Goal: Information Seeking & Learning: Learn about a topic

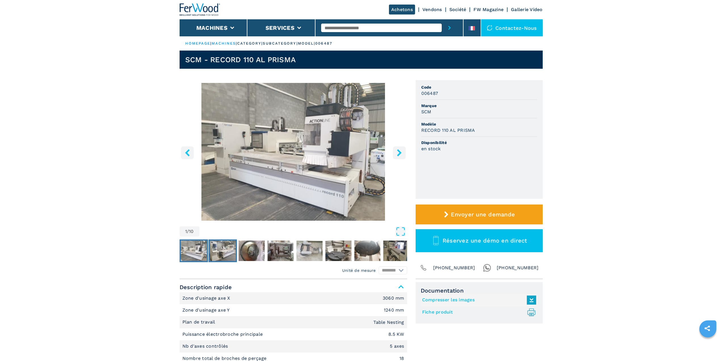
click at [229, 253] on img "Go to Slide 2" at bounding box center [223, 250] width 26 height 20
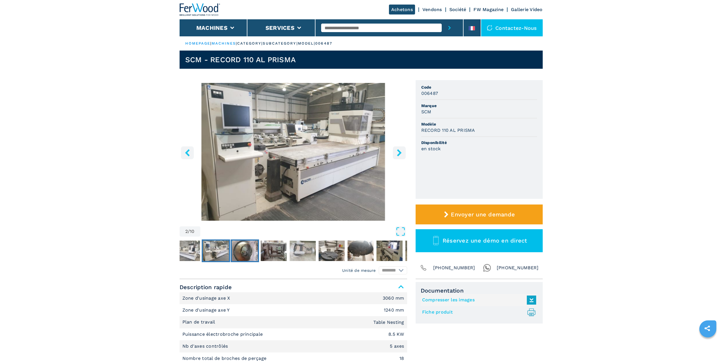
click at [236, 255] on img "Go to Slide 3" at bounding box center [245, 250] width 26 height 20
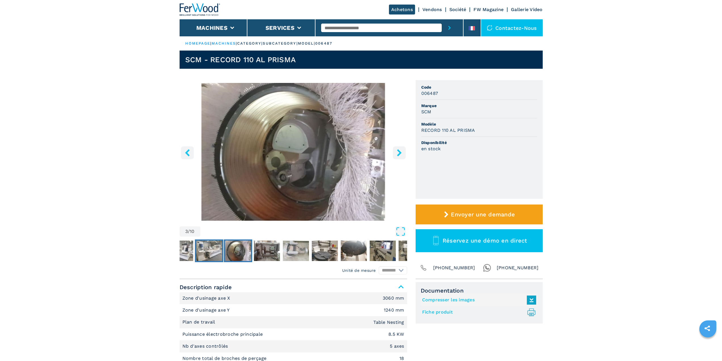
click at [213, 252] on img "Go to Slide 2" at bounding box center [209, 250] width 26 height 20
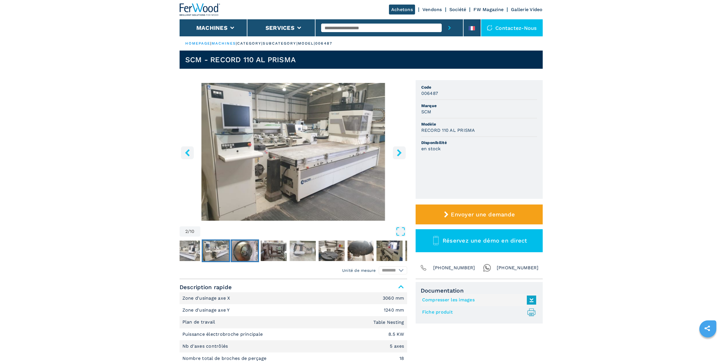
click at [239, 254] on img "Go to Slide 3" at bounding box center [245, 250] width 26 height 20
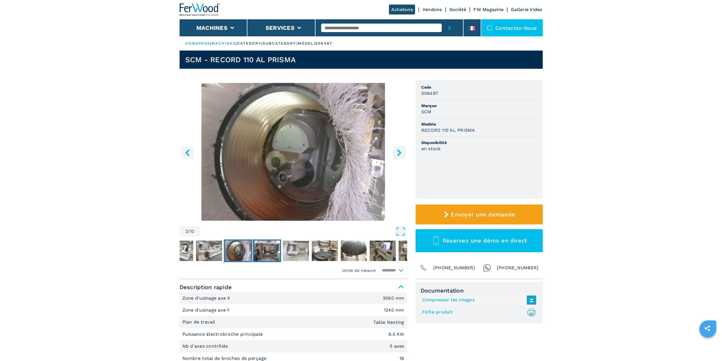
click at [266, 250] on img "Go to Slide 4" at bounding box center [267, 250] width 26 height 20
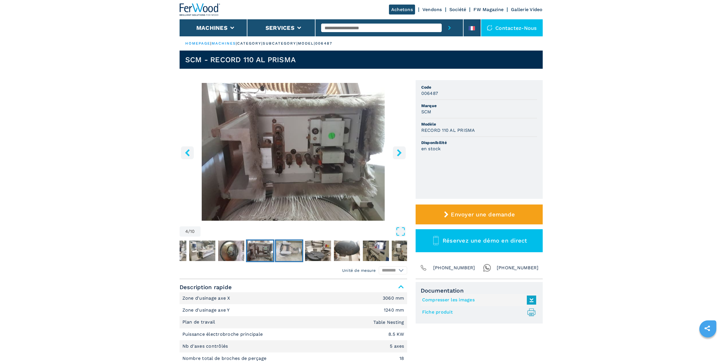
click at [280, 248] on img "Go to Slide 5" at bounding box center [289, 250] width 26 height 20
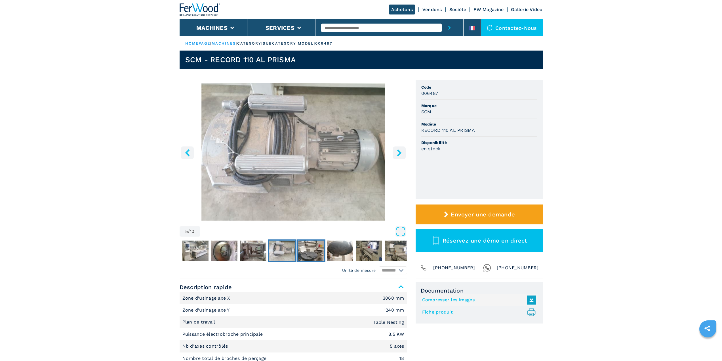
click at [308, 245] on img "Go to Slide 6" at bounding box center [311, 250] width 26 height 20
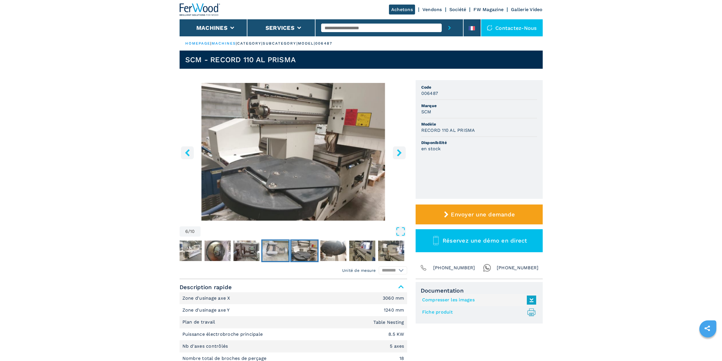
click at [287, 245] on img "Go to Slide 5" at bounding box center [276, 250] width 26 height 20
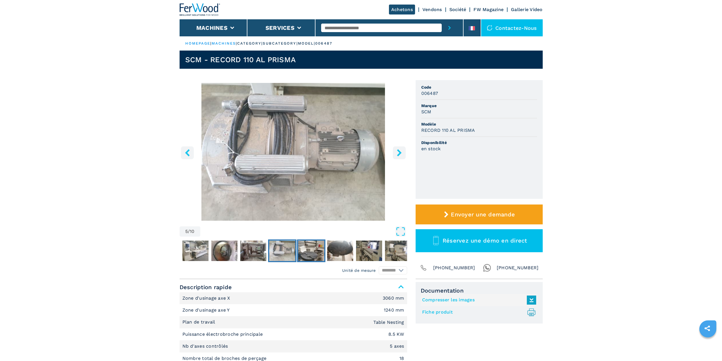
click at [300, 247] on img "Go to Slide 6" at bounding box center [311, 250] width 26 height 20
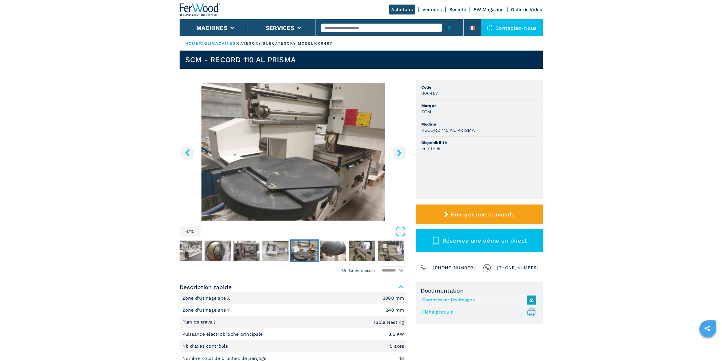
click at [334, 239] on div "6 / 10" at bounding box center [294, 173] width 228 height 181
click at [329, 247] on img "Go to Slide 7" at bounding box center [333, 250] width 26 height 20
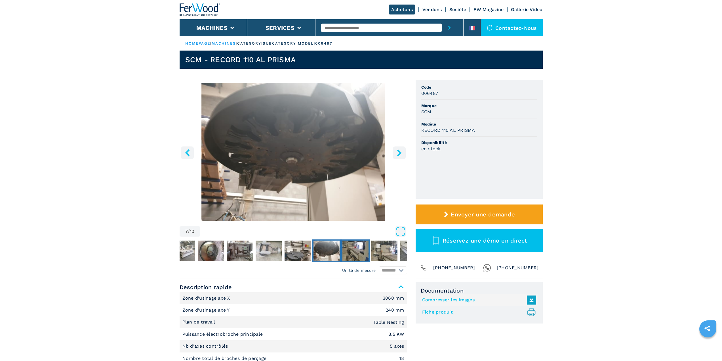
click at [357, 253] on img "Go to Slide 8" at bounding box center [356, 250] width 26 height 20
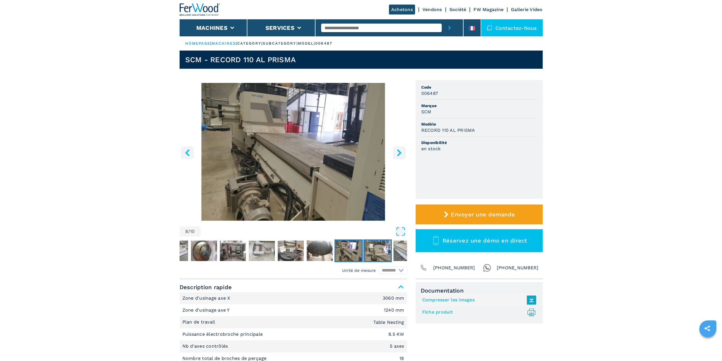
click at [368, 249] on img "Go to Slide 9" at bounding box center [378, 250] width 26 height 20
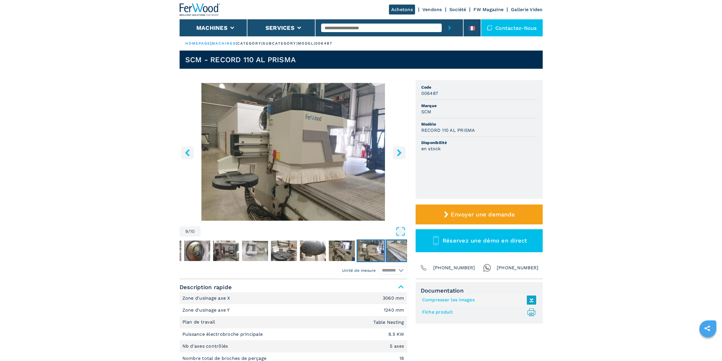
click at [396, 253] on img "Go to Slide 10" at bounding box center [400, 250] width 26 height 20
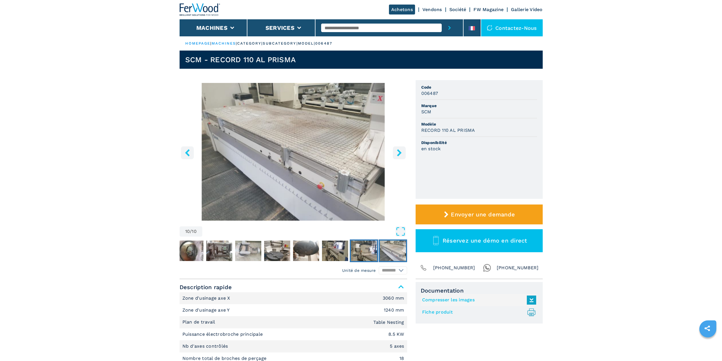
click at [373, 257] on img "Go to Slide 9" at bounding box center [364, 250] width 26 height 20
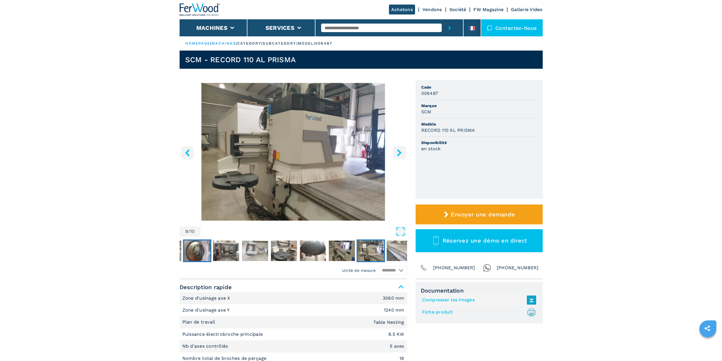
click at [207, 255] on img "Go to Slide 3" at bounding box center [197, 250] width 26 height 20
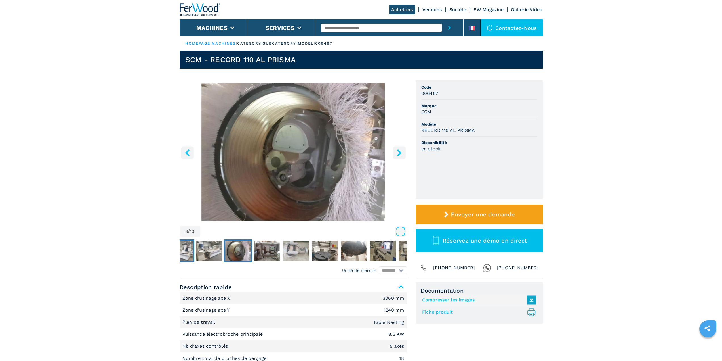
click at [184, 248] on img "Go to Slide 1" at bounding box center [180, 250] width 26 height 20
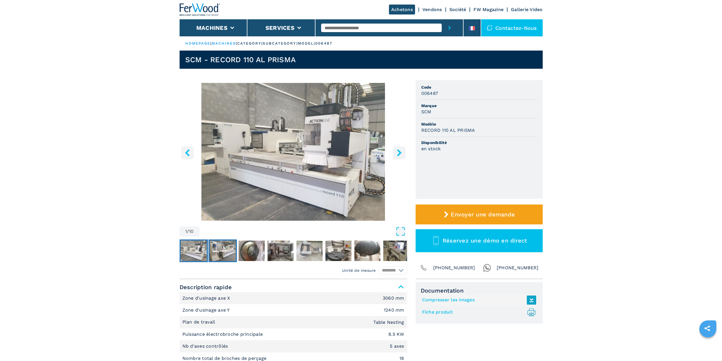
click at [229, 248] on img "Go to Slide 2" at bounding box center [223, 250] width 26 height 20
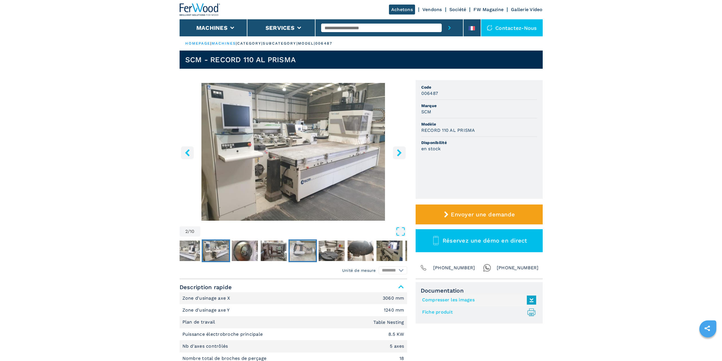
click at [301, 250] on img "Go to Slide 5" at bounding box center [303, 250] width 26 height 20
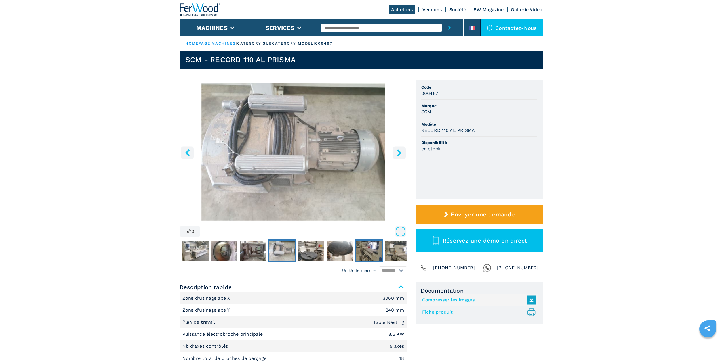
click at [362, 248] on img "Go to Slide 8" at bounding box center [369, 250] width 26 height 20
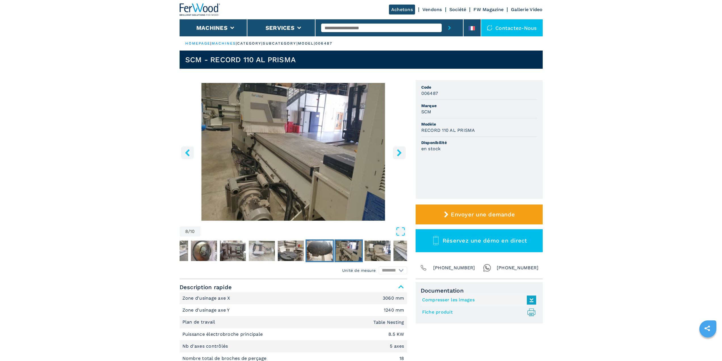
click at [307, 247] on img "Go to Slide 7" at bounding box center [320, 250] width 26 height 20
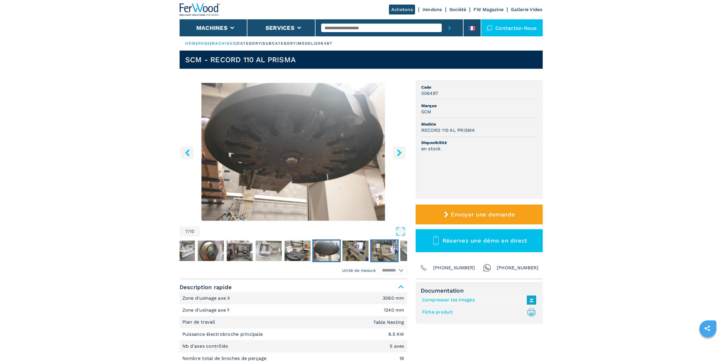
click at [388, 251] on img "Go to Slide 9" at bounding box center [385, 250] width 26 height 20
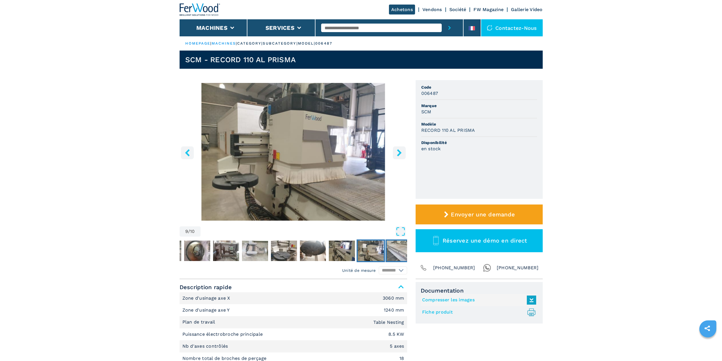
click at [391, 251] on img "Go to Slide 10" at bounding box center [400, 250] width 26 height 20
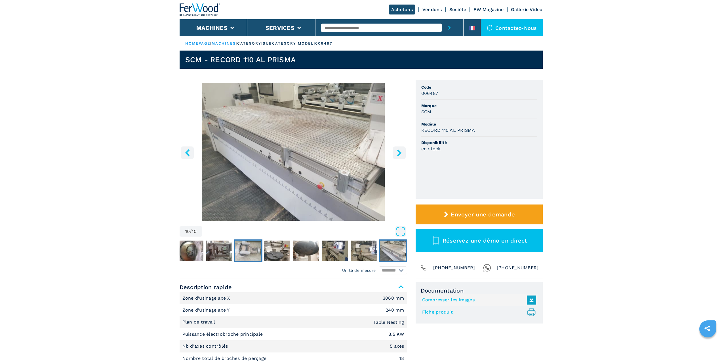
click at [246, 254] on img "Go to Slide 5" at bounding box center [248, 250] width 26 height 20
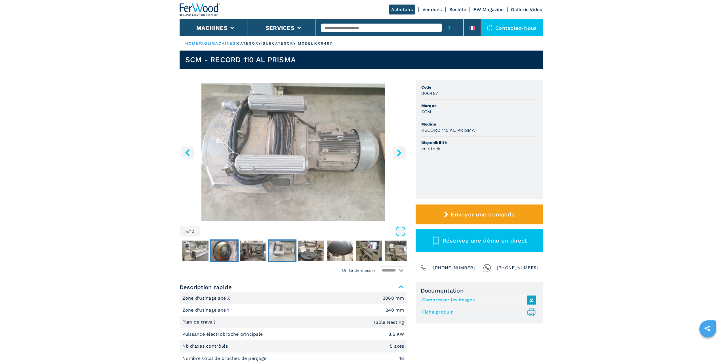
click at [225, 253] on img "Go to Slide 3" at bounding box center [224, 250] width 26 height 20
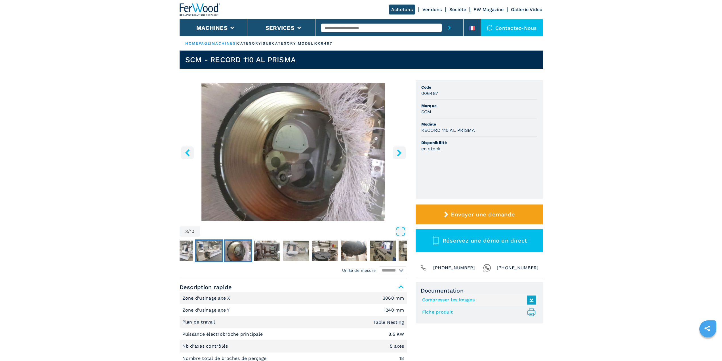
click at [204, 253] on img "Go to Slide 2" at bounding box center [209, 250] width 26 height 20
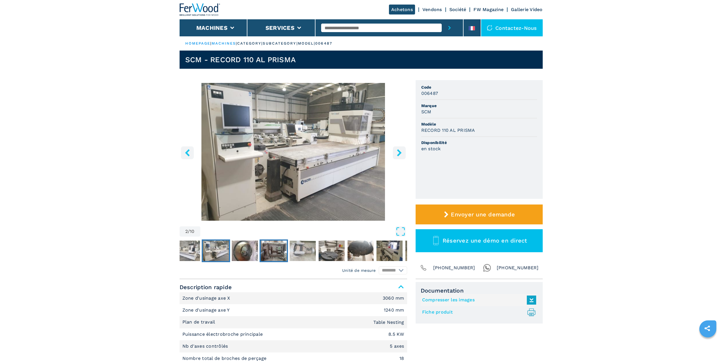
click at [279, 249] on img "Go to Slide 4" at bounding box center [274, 250] width 26 height 20
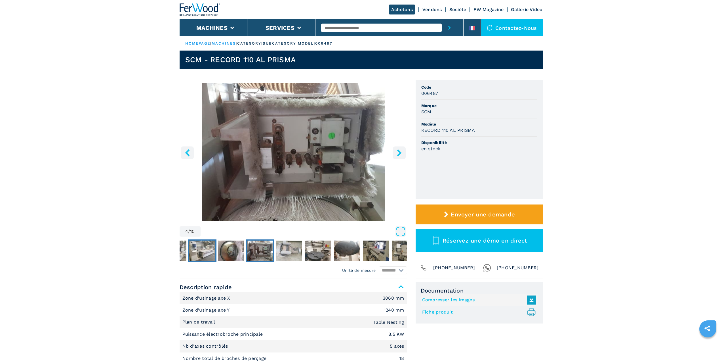
click at [192, 251] on img "Go to Slide 2" at bounding box center [202, 250] width 26 height 20
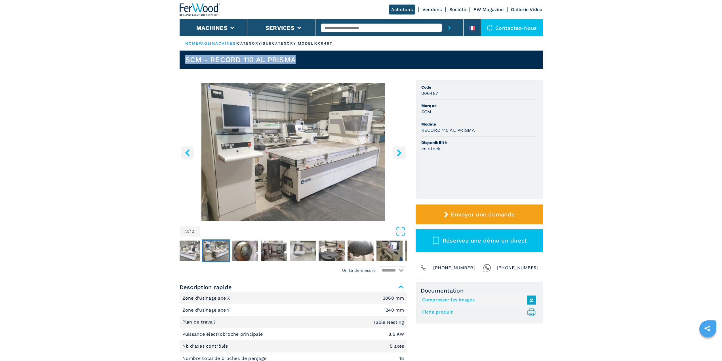
drag, startPoint x: 305, startPoint y: 60, endPoint x: 152, endPoint y: 63, distance: 152.2
copy h1 "SCM - RECORD 110 AL PRISMA"
click at [187, 251] on img "Go to Slide 1" at bounding box center [187, 250] width 26 height 20
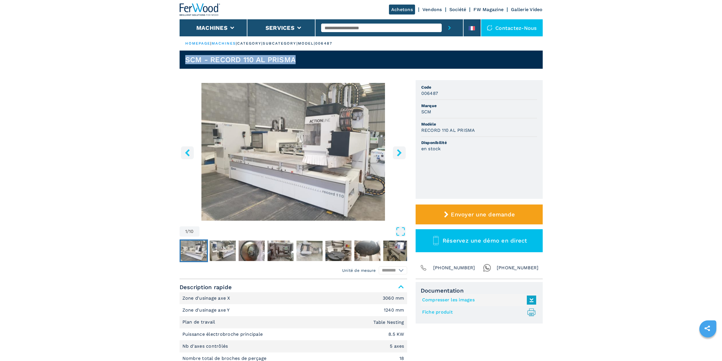
click at [283, 185] on img "Go to Slide 1" at bounding box center [294, 152] width 228 height 138
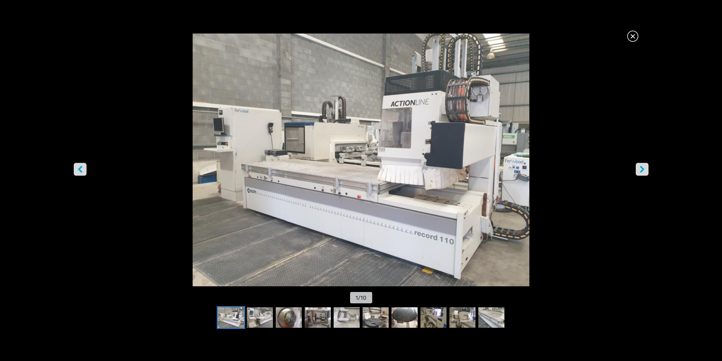
click at [368, 173] on img "Go to Slide 1" at bounding box center [361, 159] width 650 height 253
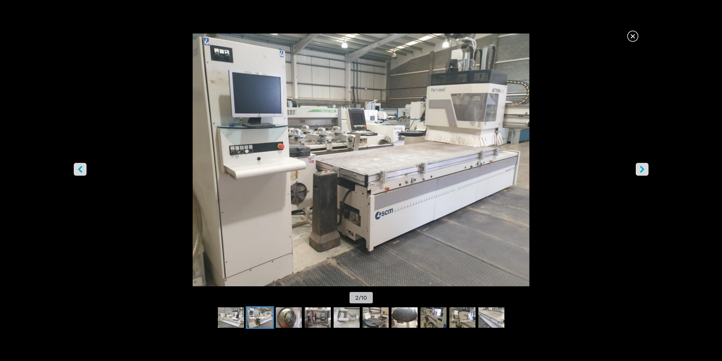
click at [632, 31] on span "×" at bounding box center [633, 35] width 10 height 10
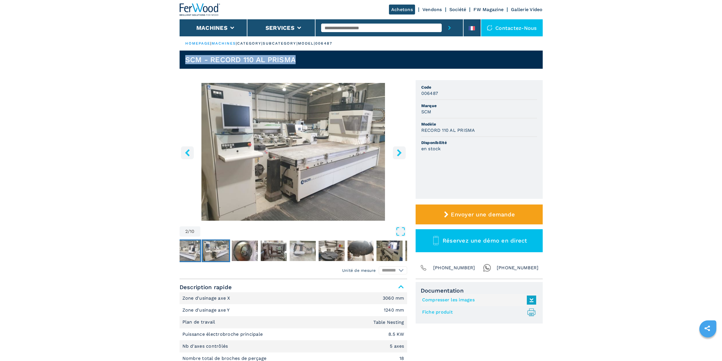
click at [186, 246] on img "Go to Slide 1" at bounding box center [187, 250] width 26 height 20
